Goal: Task Accomplishment & Management: Use online tool/utility

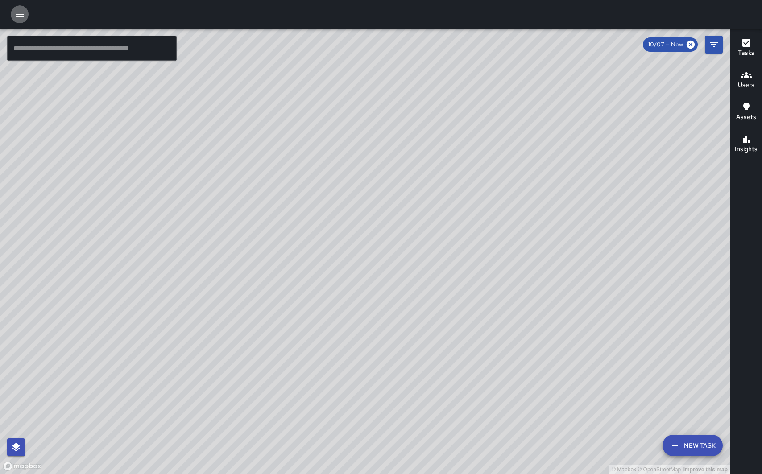
click at [18, 15] on icon "button" at bounding box center [19, 14] width 11 height 11
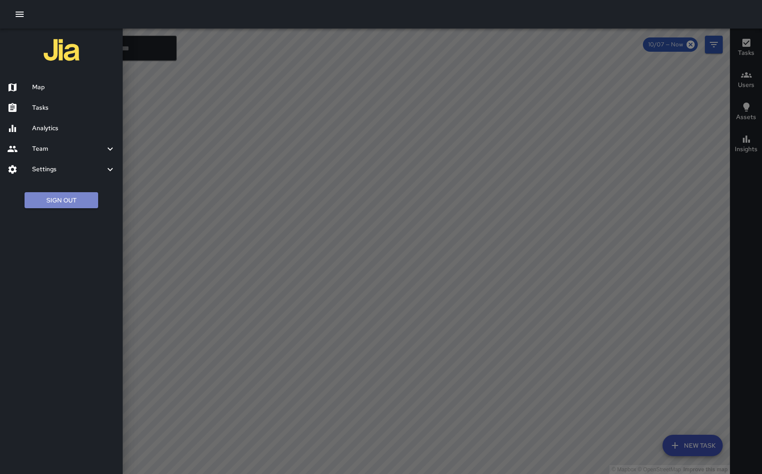
click at [50, 201] on button "Sign Out" at bounding box center [62, 200] width 74 height 16
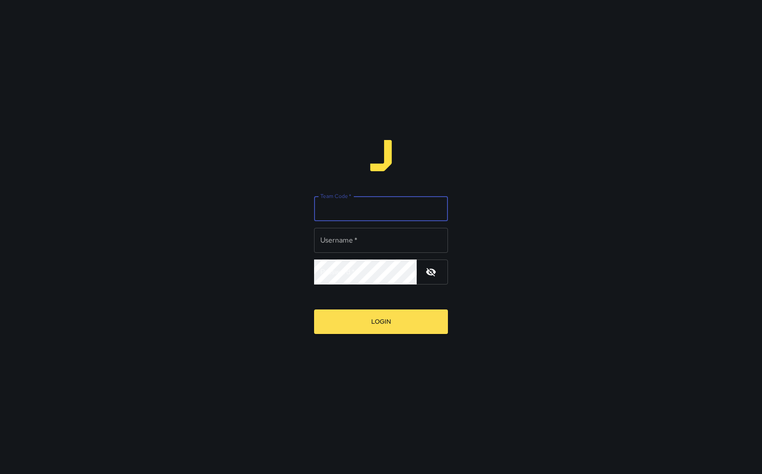
click at [330, 215] on input "Team Code   *" at bounding box center [381, 208] width 134 height 25
type input "*****"
click at [325, 238] on input "Username   *" at bounding box center [381, 240] width 134 height 25
type input "**********"
click at [360, 325] on button "Login" at bounding box center [381, 321] width 134 height 25
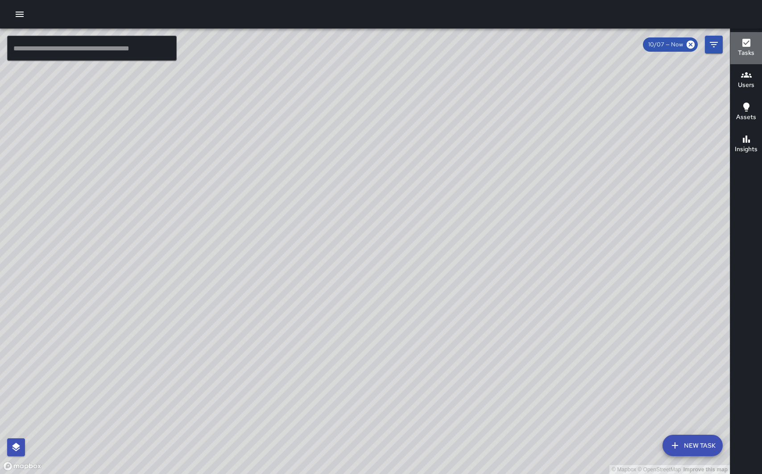
click at [746, 49] on h6 "Tasks" at bounding box center [745, 53] width 16 height 10
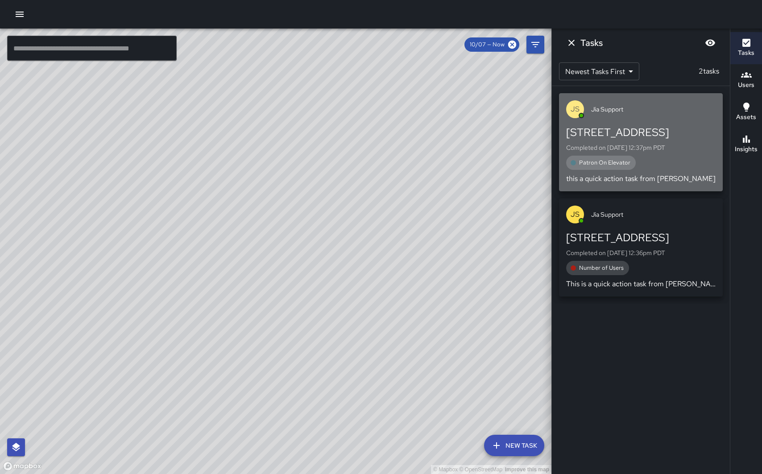
click at [663, 120] on div "[PERSON_NAME] Support" at bounding box center [641, 109] width 164 height 32
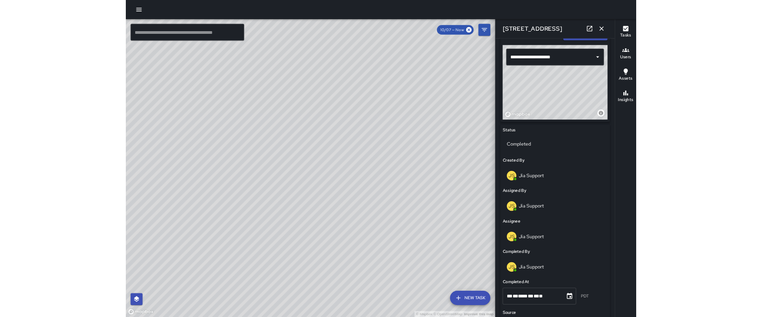
scroll to position [324, 0]
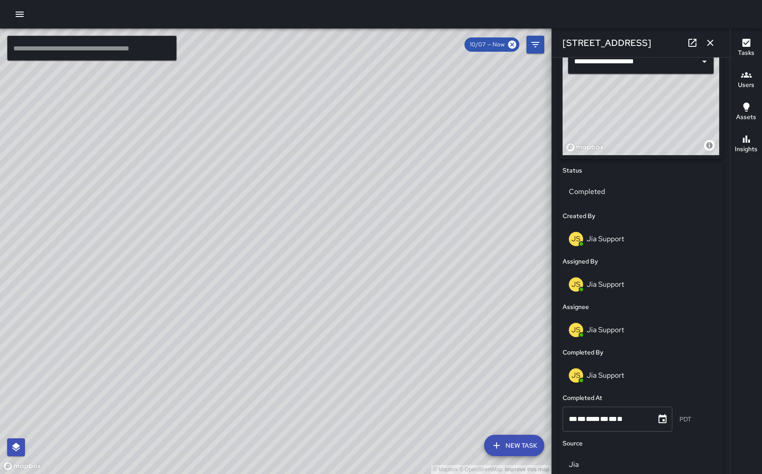
click at [19, 15] on icon "button" at bounding box center [19, 14] width 11 height 11
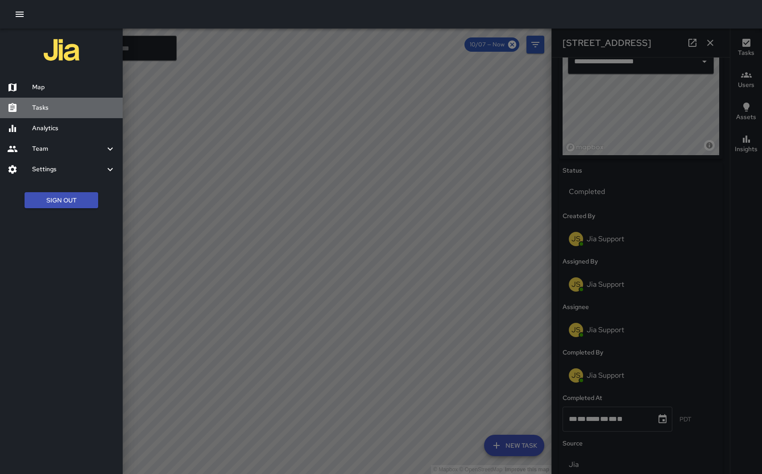
click at [45, 108] on h6 "Tasks" at bounding box center [73, 108] width 83 height 10
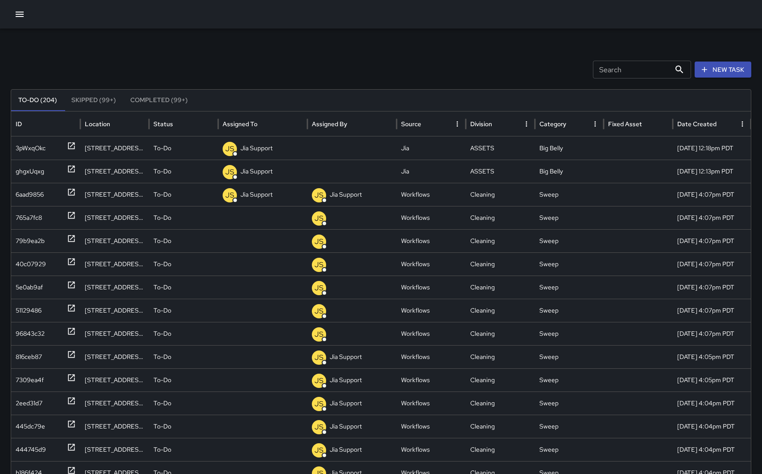
click at [152, 102] on button "Completed (99+)" at bounding box center [159, 100] width 72 height 21
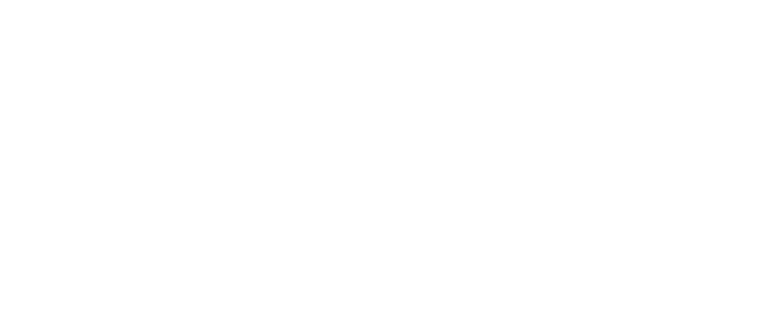
click at [76, 0] on html at bounding box center [381, 0] width 762 height 0
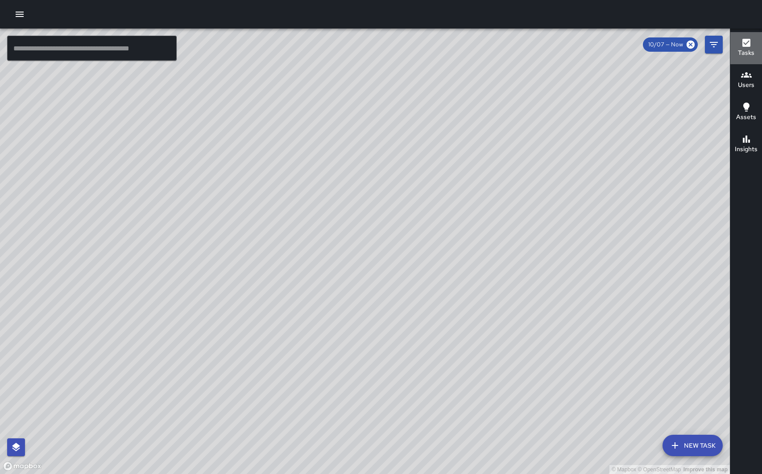
click at [746, 54] on h6 "Tasks" at bounding box center [745, 53] width 16 height 10
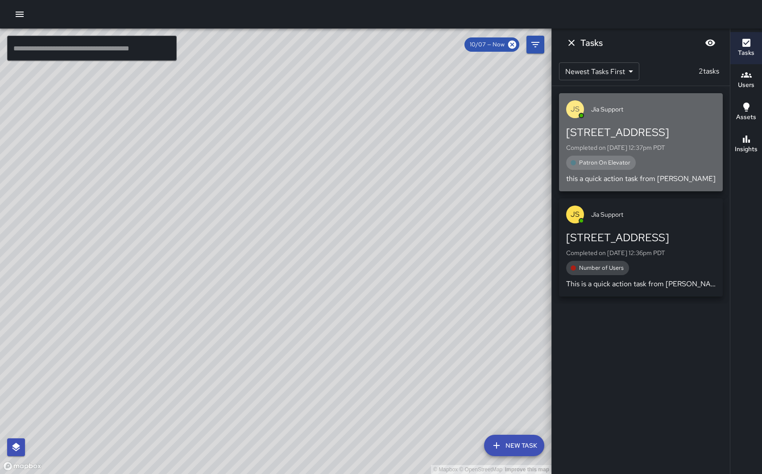
click at [654, 130] on div "[STREET_ADDRESS]" at bounding box center [640, 132] width 149 height 14
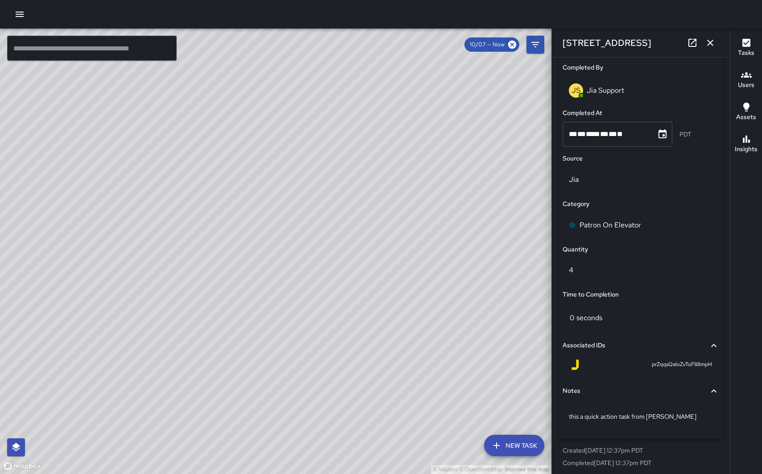
scroll to position [613, 0]
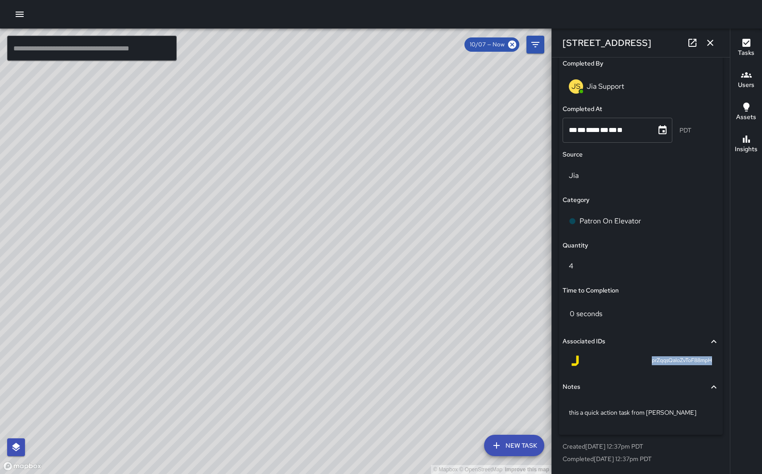
drag, startPoint x: 650, startPoint y: 362, endPoint x: 714, endPoint y: 366, distance: 63.9
click at [714, 317] on div "prZqqsQaIoZvToF88mpH" at bounding box center [640, 362] width 157 height 21
copy span "prZqqsQaIoZvToF88mpH"
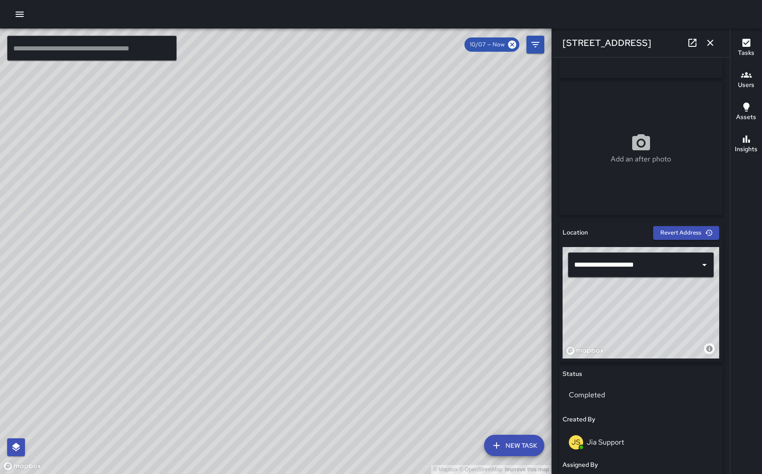
scroll to position [118, 0]
